Goal: Task Accomplishment & Management: Use online tool/utility

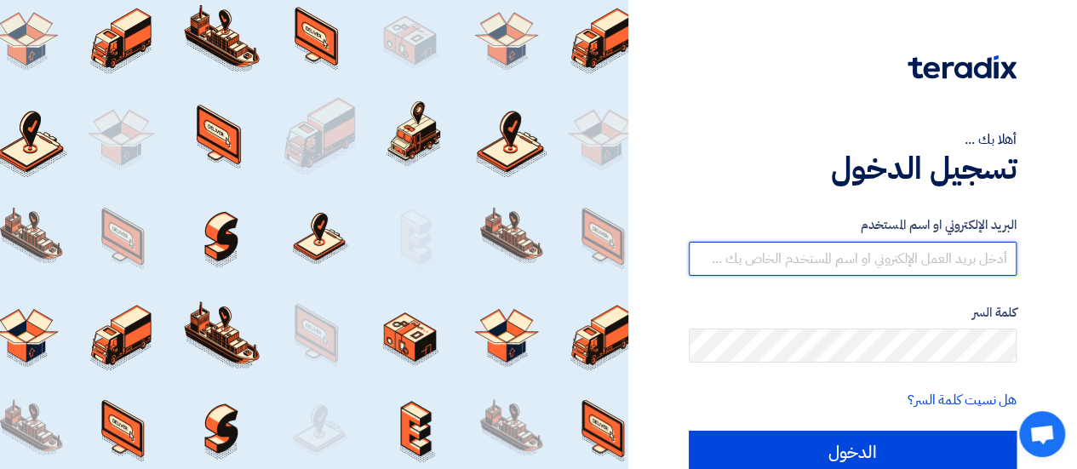
click at [911, 261] on input "text" at bounding box center [853, 259] width 328 height 34
type input "[EMAIL_ADDRESS][DOMAIN_NAME]"
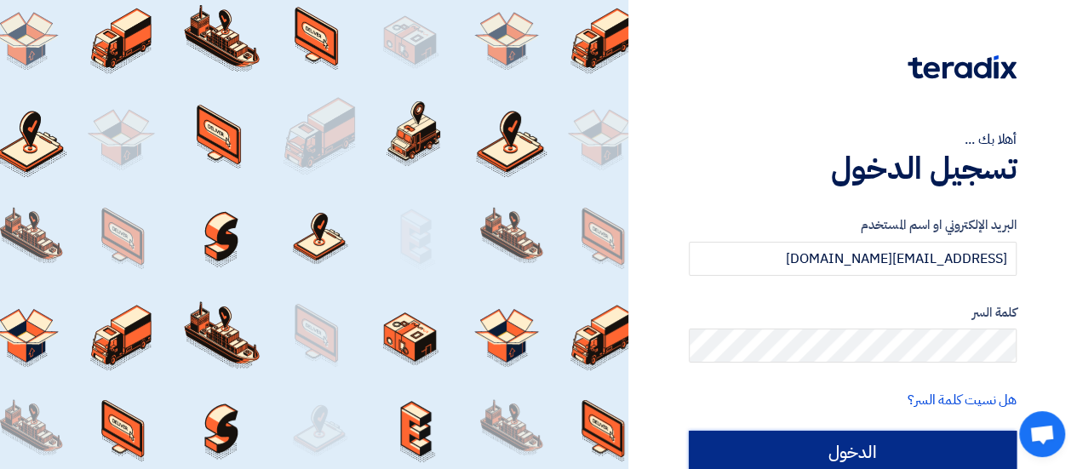
click at [822, 457] on input "الدخول" at bounding box center [853, 452] width 328 height 43
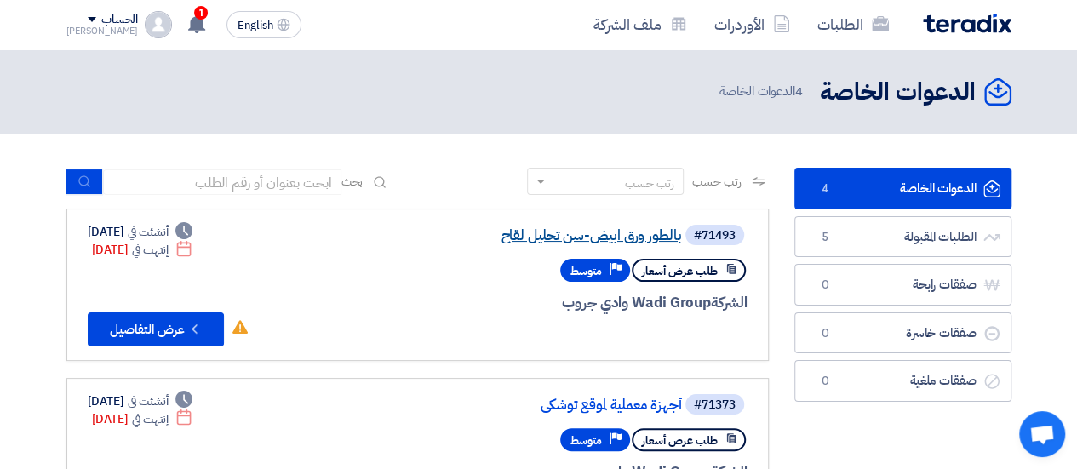
click at [540, 229] on link "بالطور ورق ابيض-سن تحليل لقاح" at bounding box center [511, 235] width 341 height 15
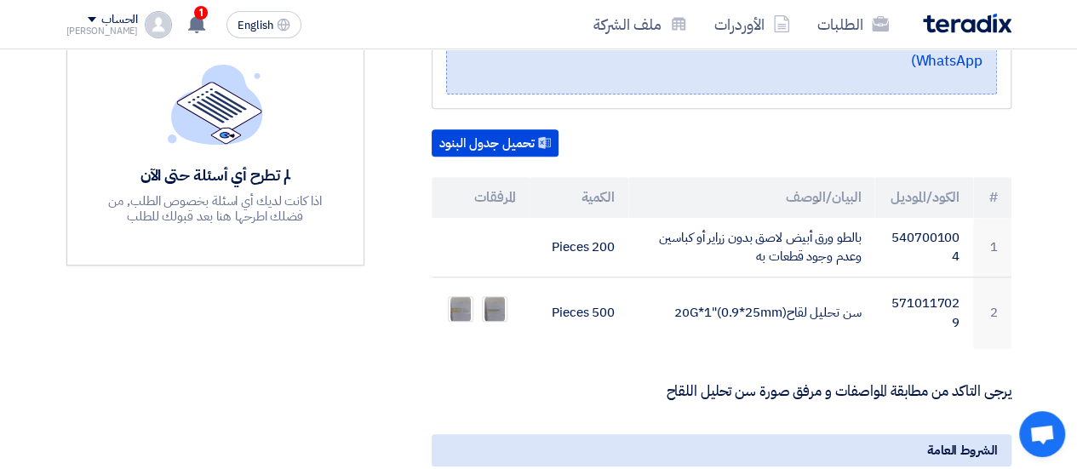
scroll to position [427, 0]
